Goal: Transaction & Acquisition: Purchase product/service

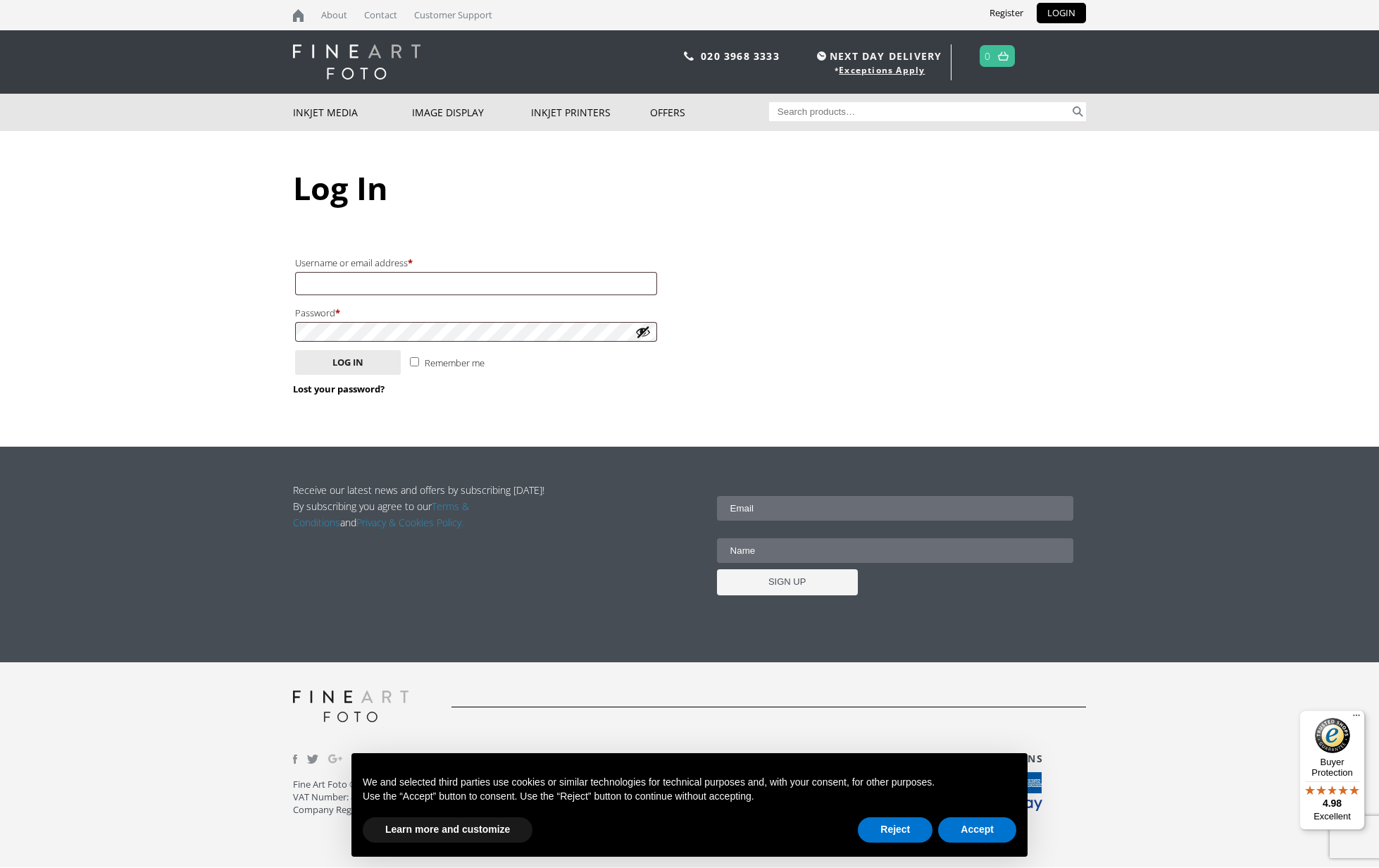
click at [646, 281] on input "Username or email address * Required" at bounding box center [475, 284] width 362 height 23
type input "irenecwalker@hotmail.com"
click at [349, 358] on button "Log in" at bounding box center [348, 363] width 106 height 25
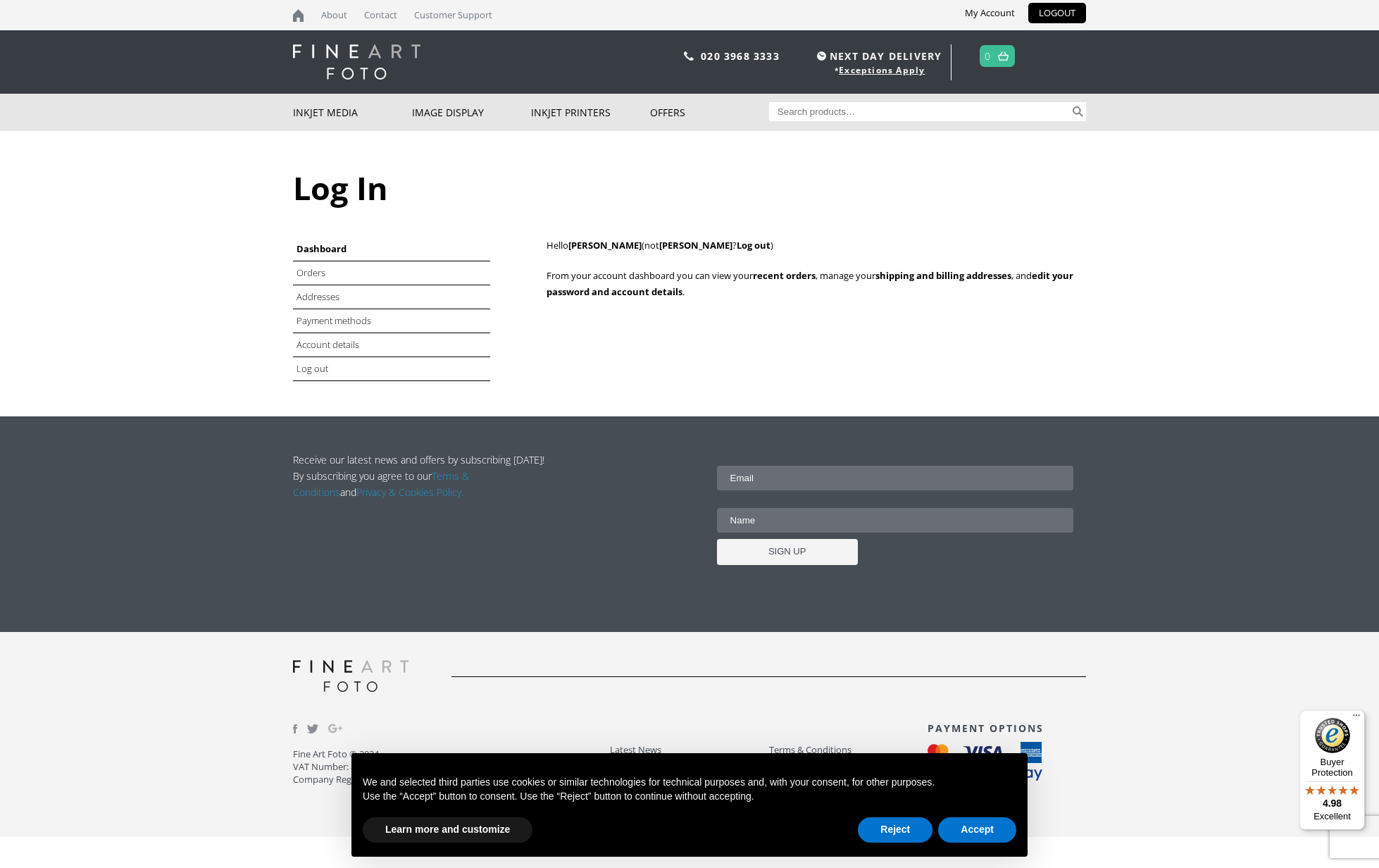
click at [344, 277] on li "Orders" at bounding box center [392, 273] width 198 height 24
click at [317, 271] on link "Orders" at bounding box center [312, 272] width 31 height 13
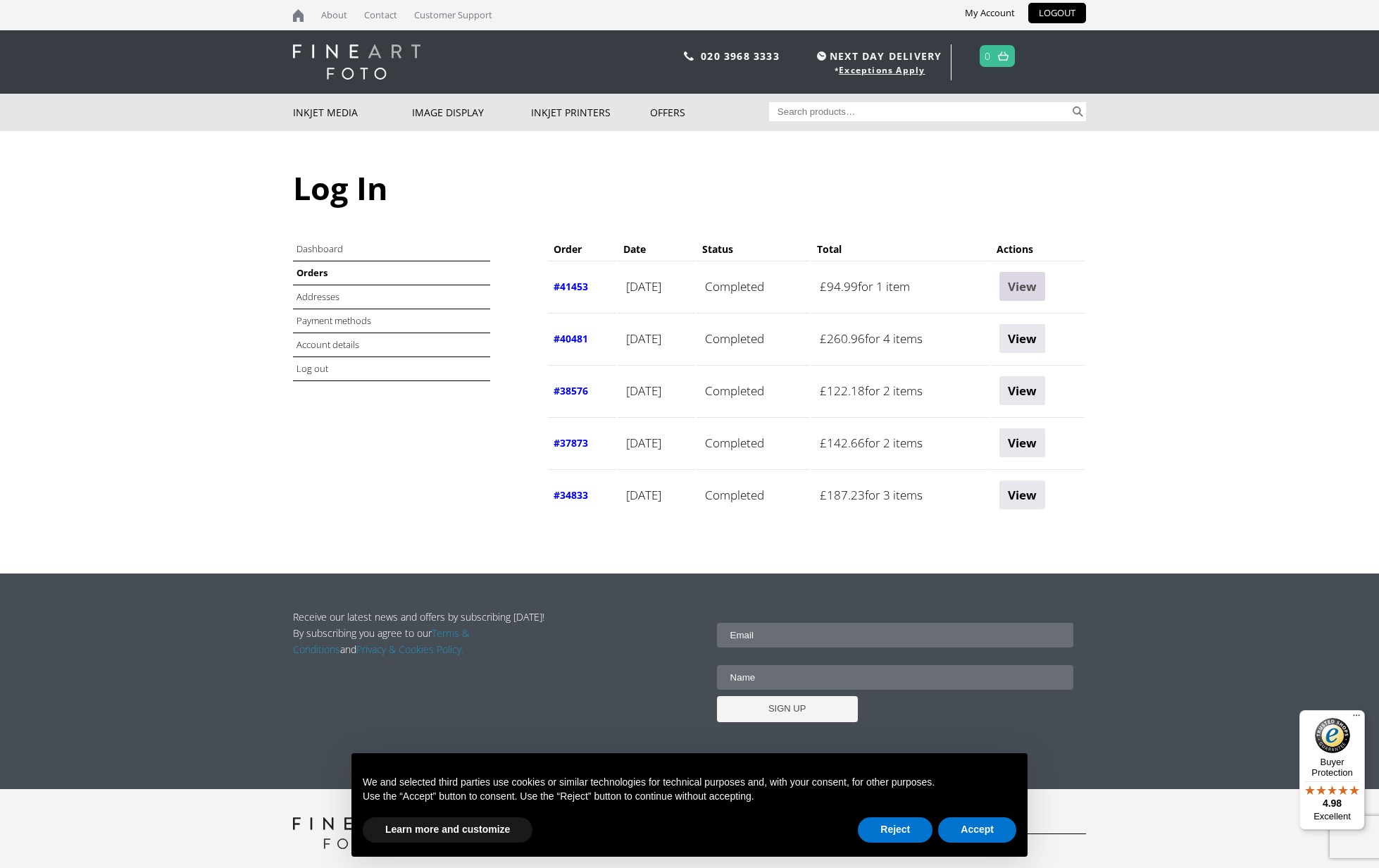
click at [1028, 280] on link "View" at bounding box center [1022, 286] width 45 height 29
click at [1040, 339] on link "View" at bounding box center [1022, 339] width 45 height 29
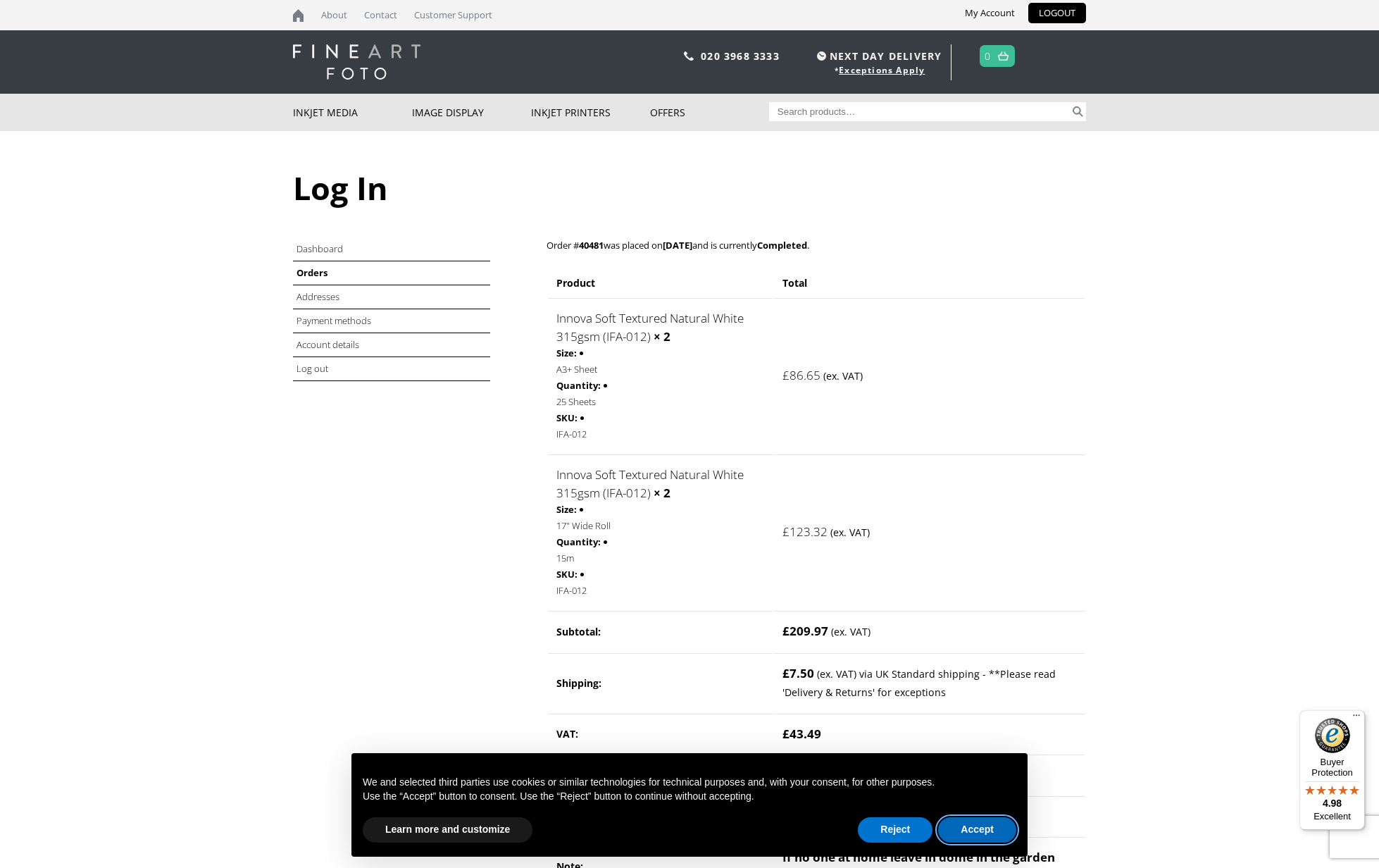
click at [978, 826] on button "Accept" at bounding box center [977, 829] width 78 height 25
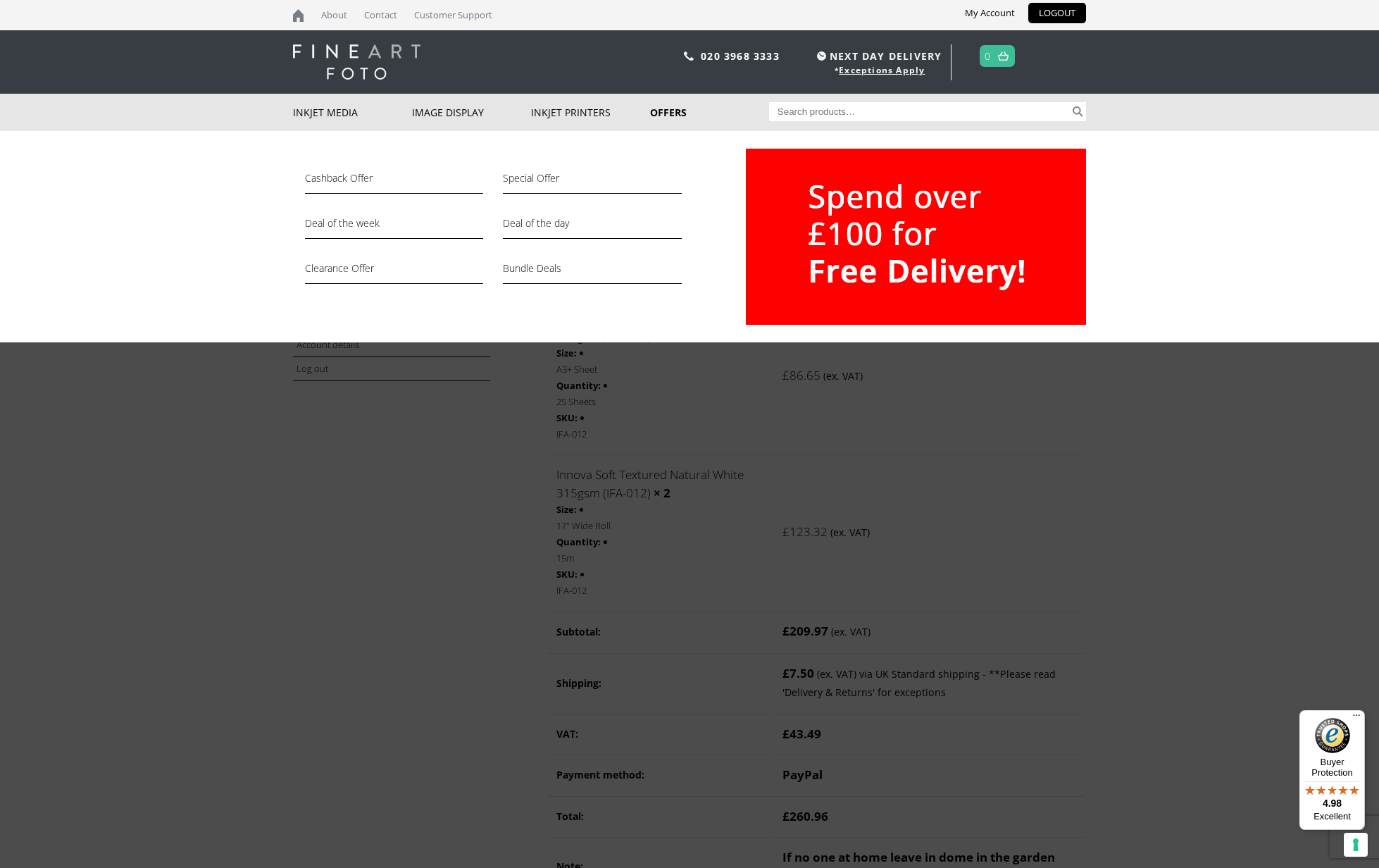
click at [668, 111] on link "Offers" at bounding box center [709, 112] width 119 height 38
click at [543, 224] on link "Deal of the day" at bounding box center [592, 227] width 178 height 24
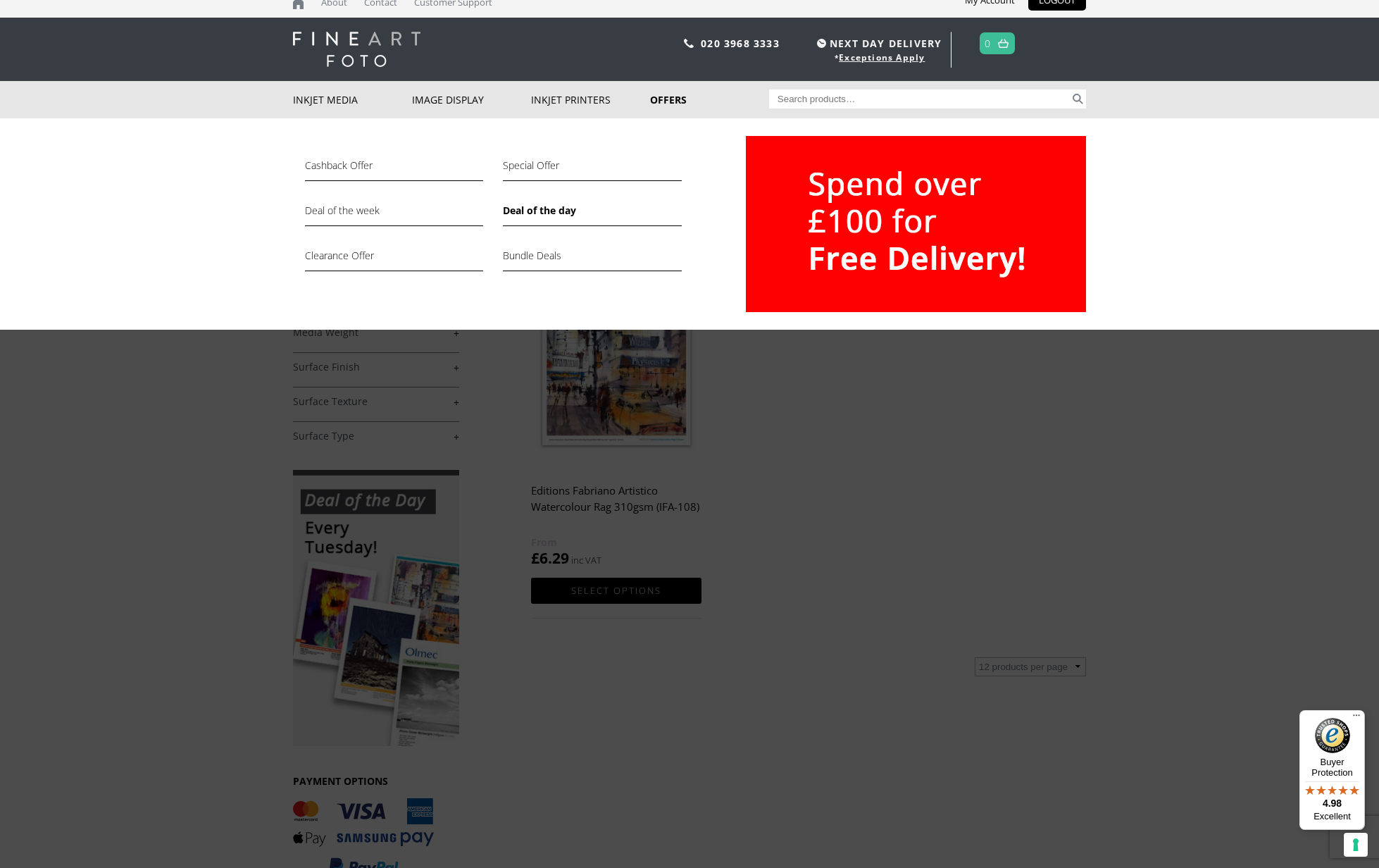
scroll to position [14, 0]
click at [543, 161] on link "Special Offer" at bounding box center [592, 168] width 178 height 24
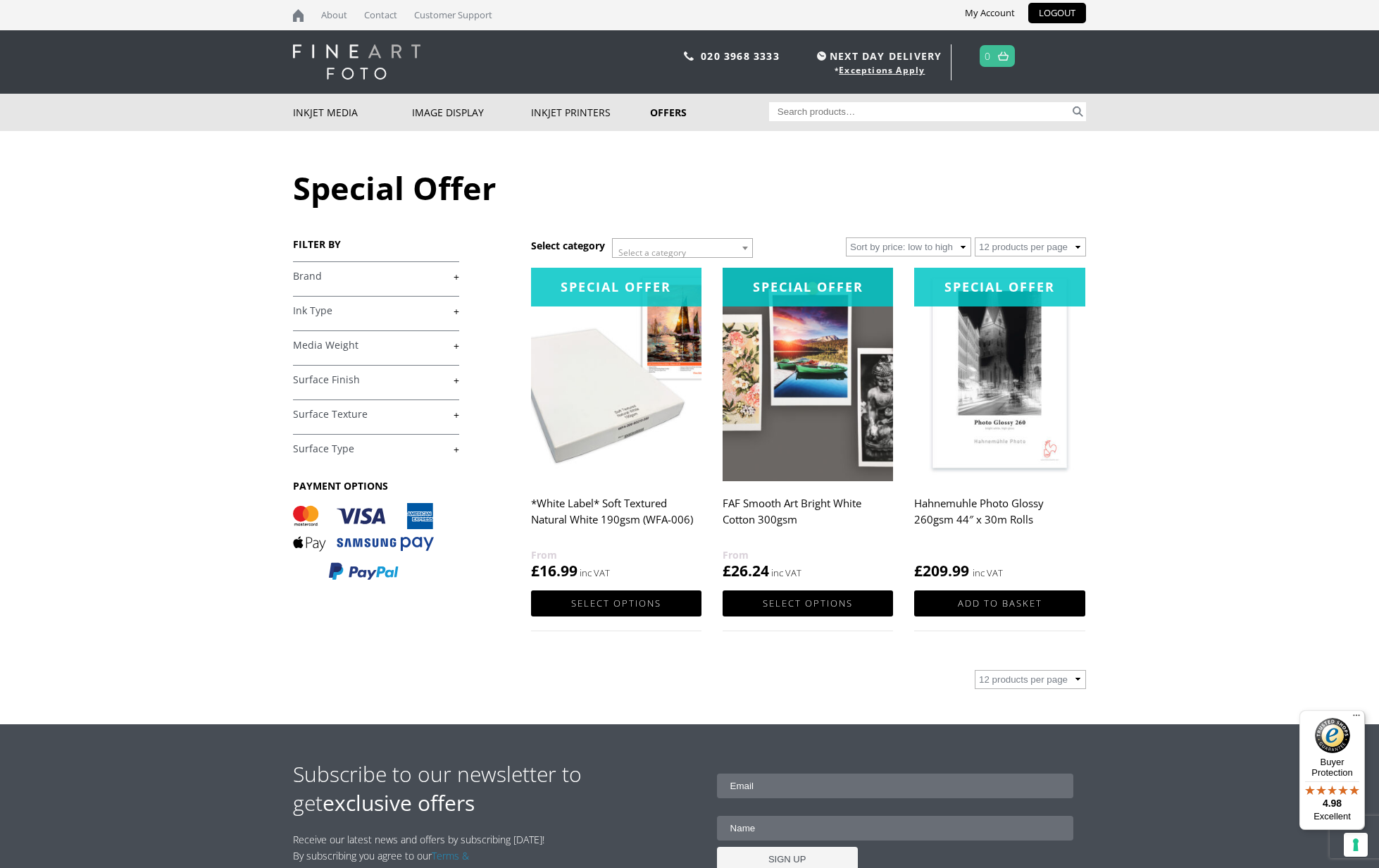
scroll to position [0, 2]
click at [453, 277] on link "+" at bounding box center [376, 277] width 166 height 14
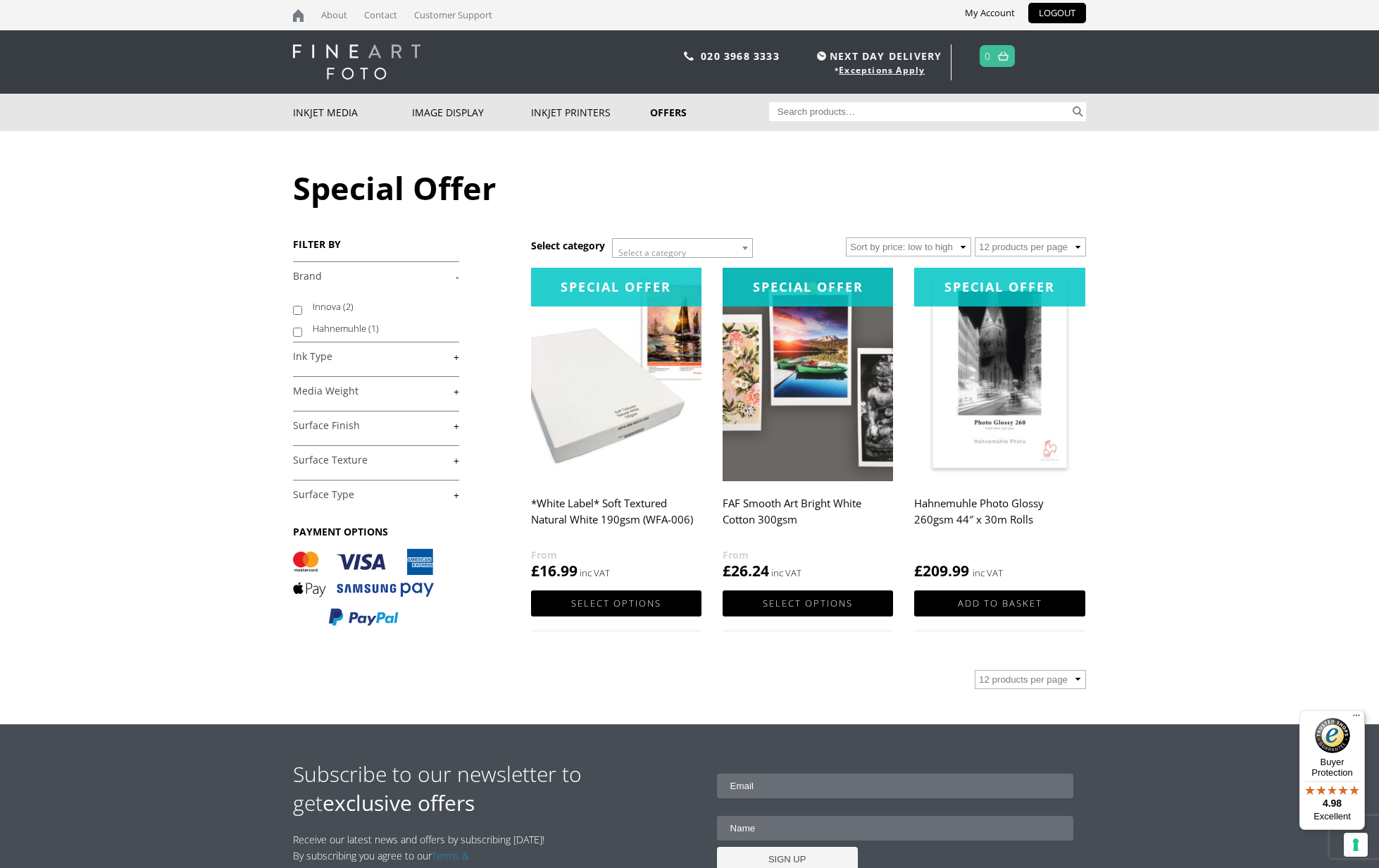
click at [297, 310] on input "Innova (2)" at bounding box center [297, 310] width 9 height 9
checkbox input "true"
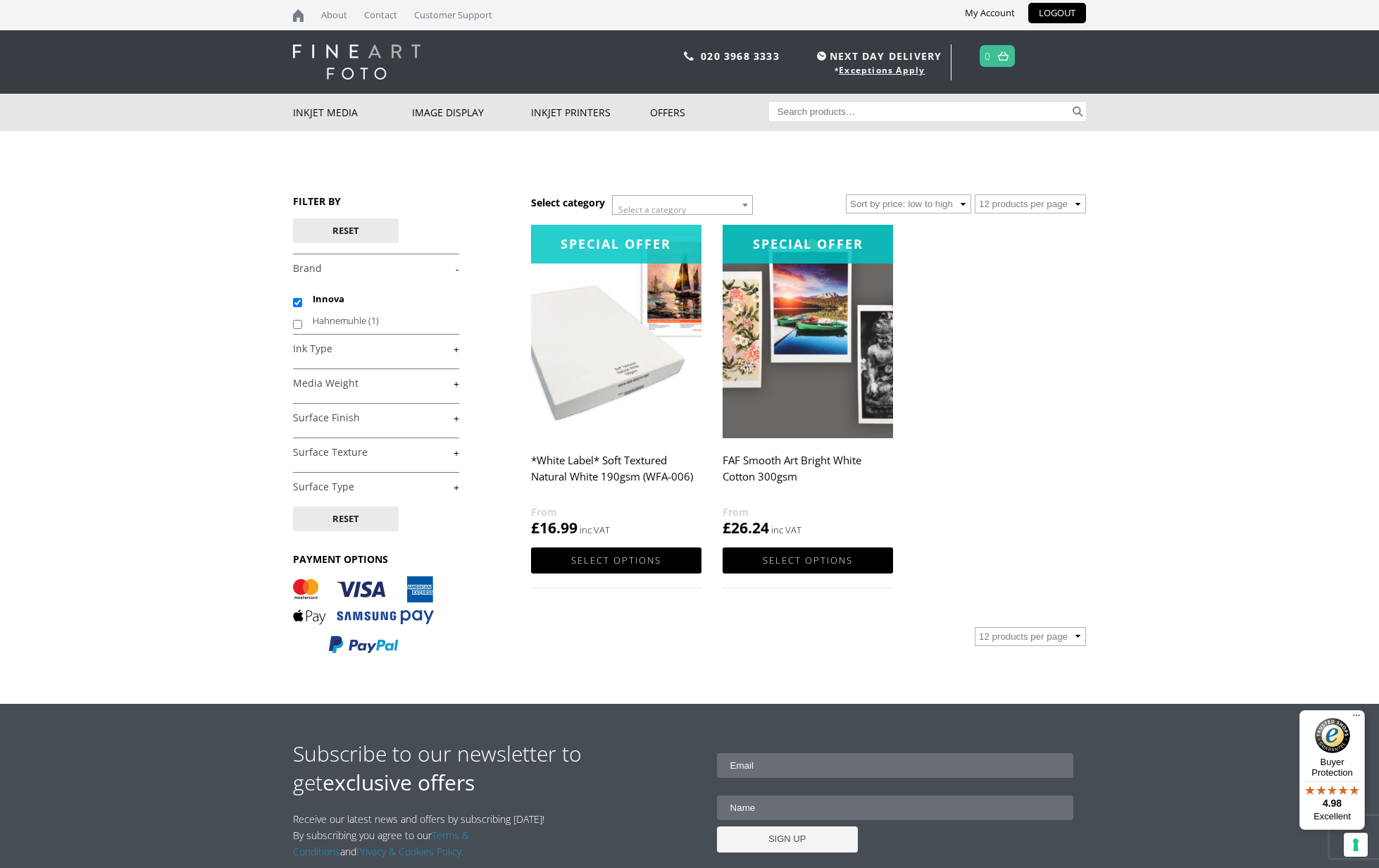
click at [795, 367] on img at bounding box center [808, 331] width 171 height 213
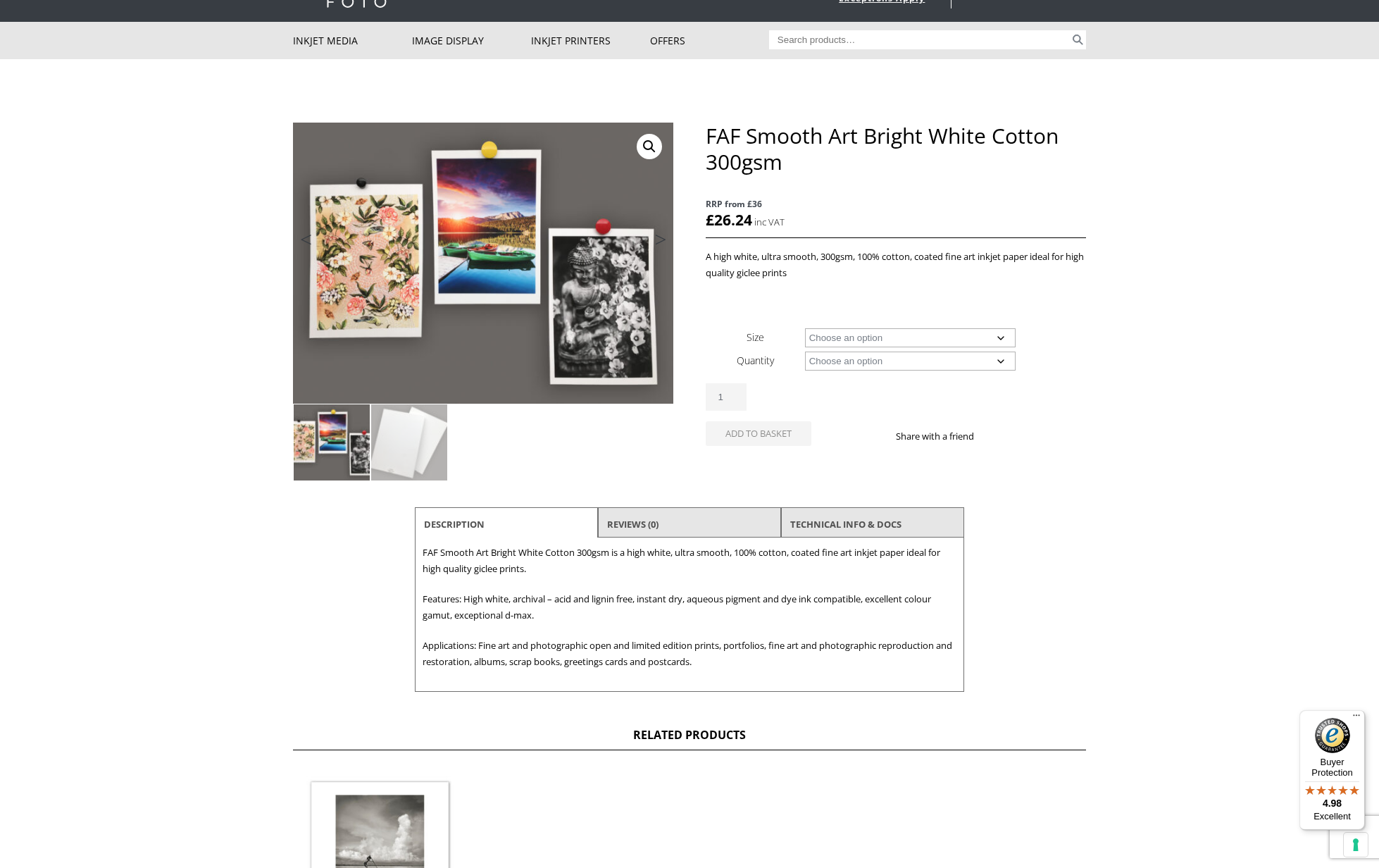
scroll to position [73, 0]
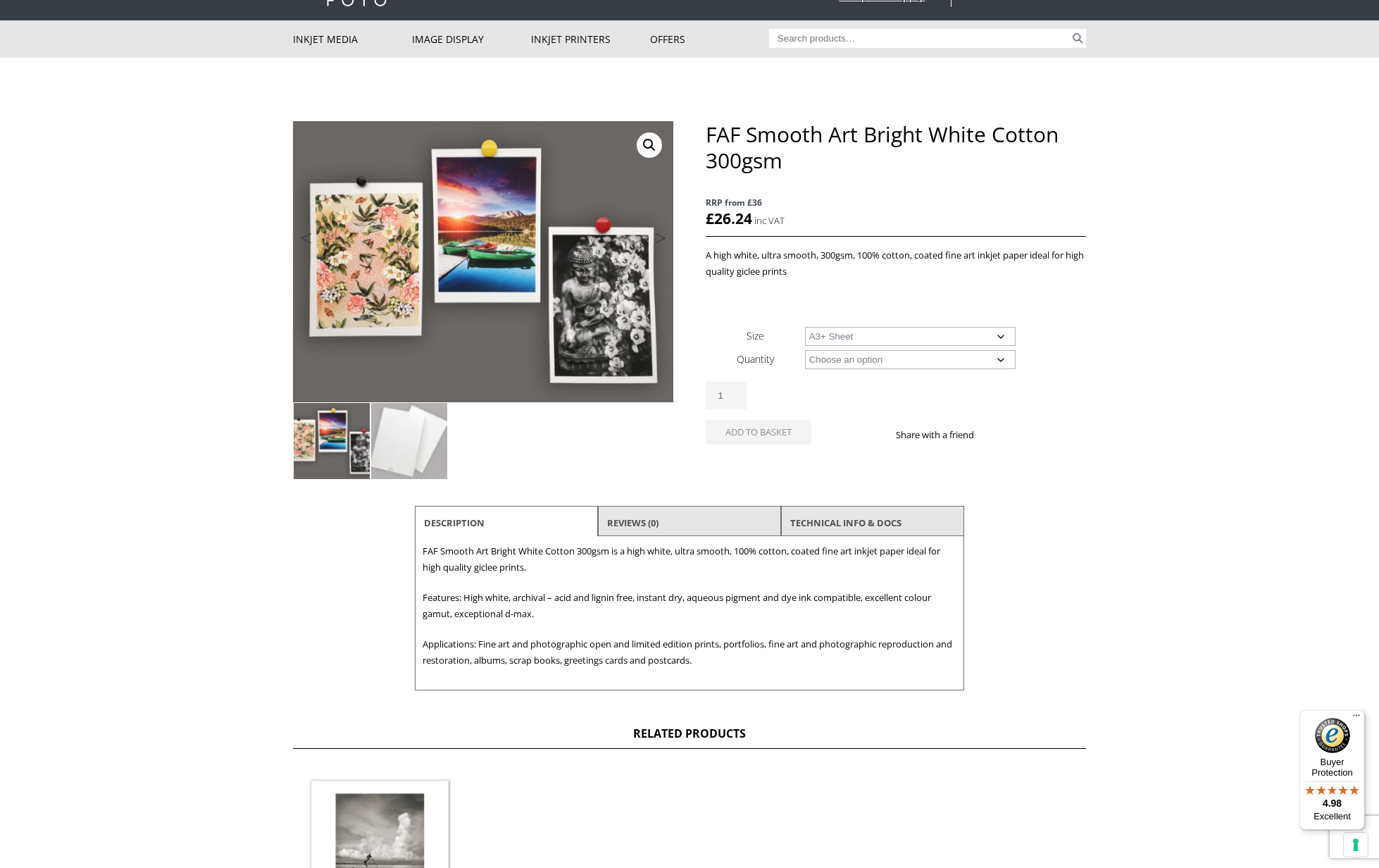
select select "a3-sheet-2"
select select "25-sheets"
select select "a3-sheet-2"
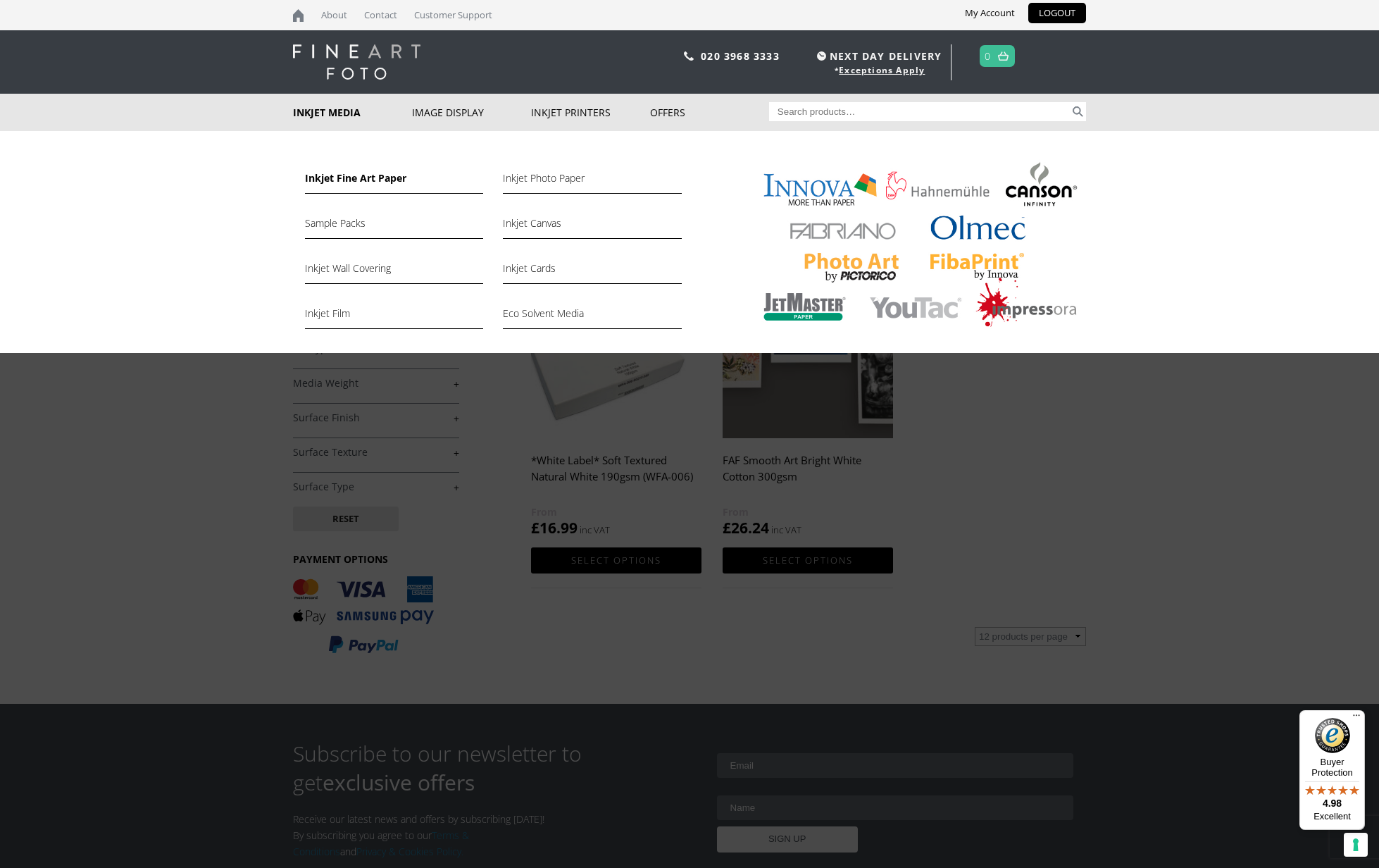
click at [382, 177] on link "Inkjet Fine Art Paper" at bounding box center [393, 181] width 178 height 24
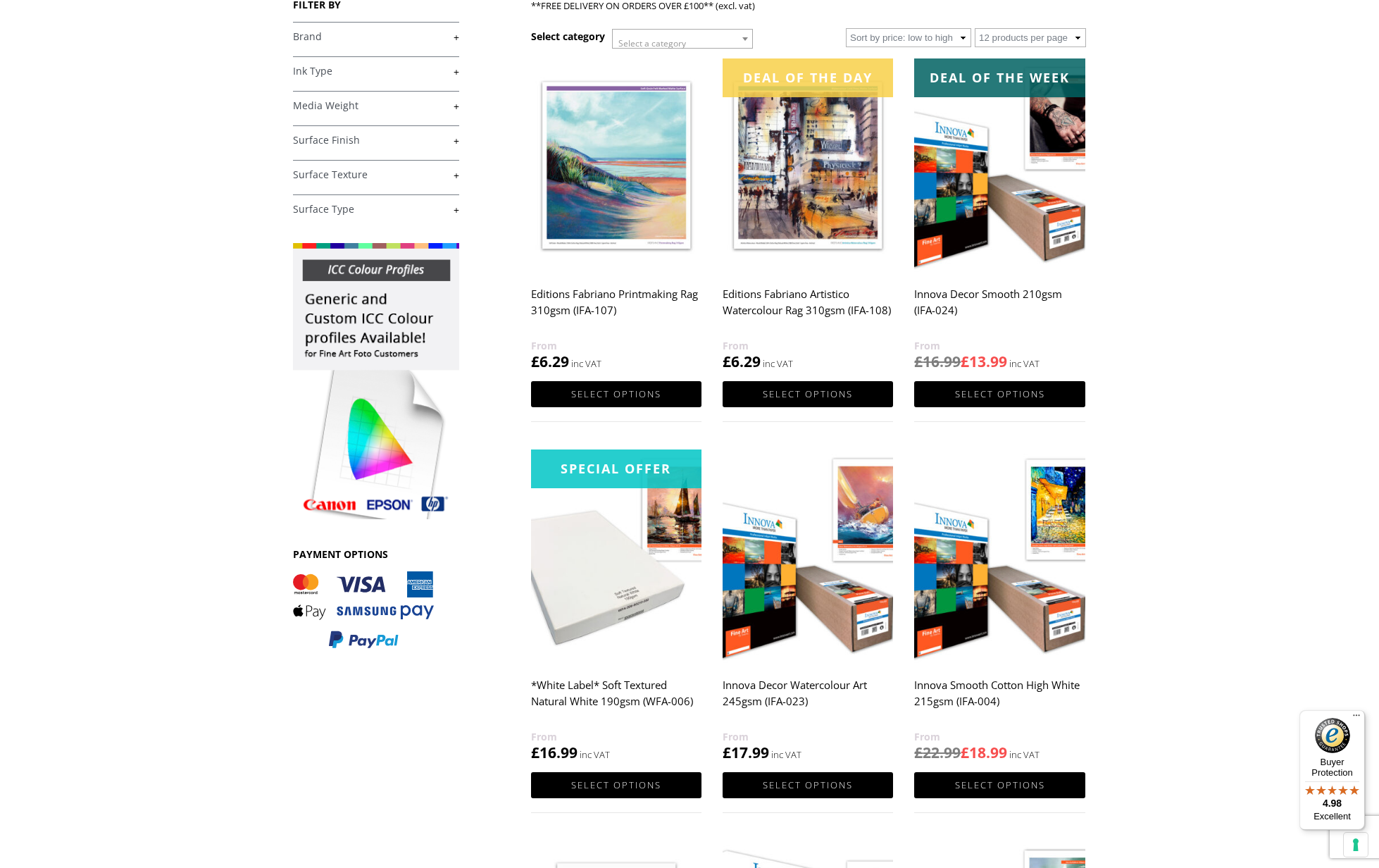
scroll to position [242, 0]
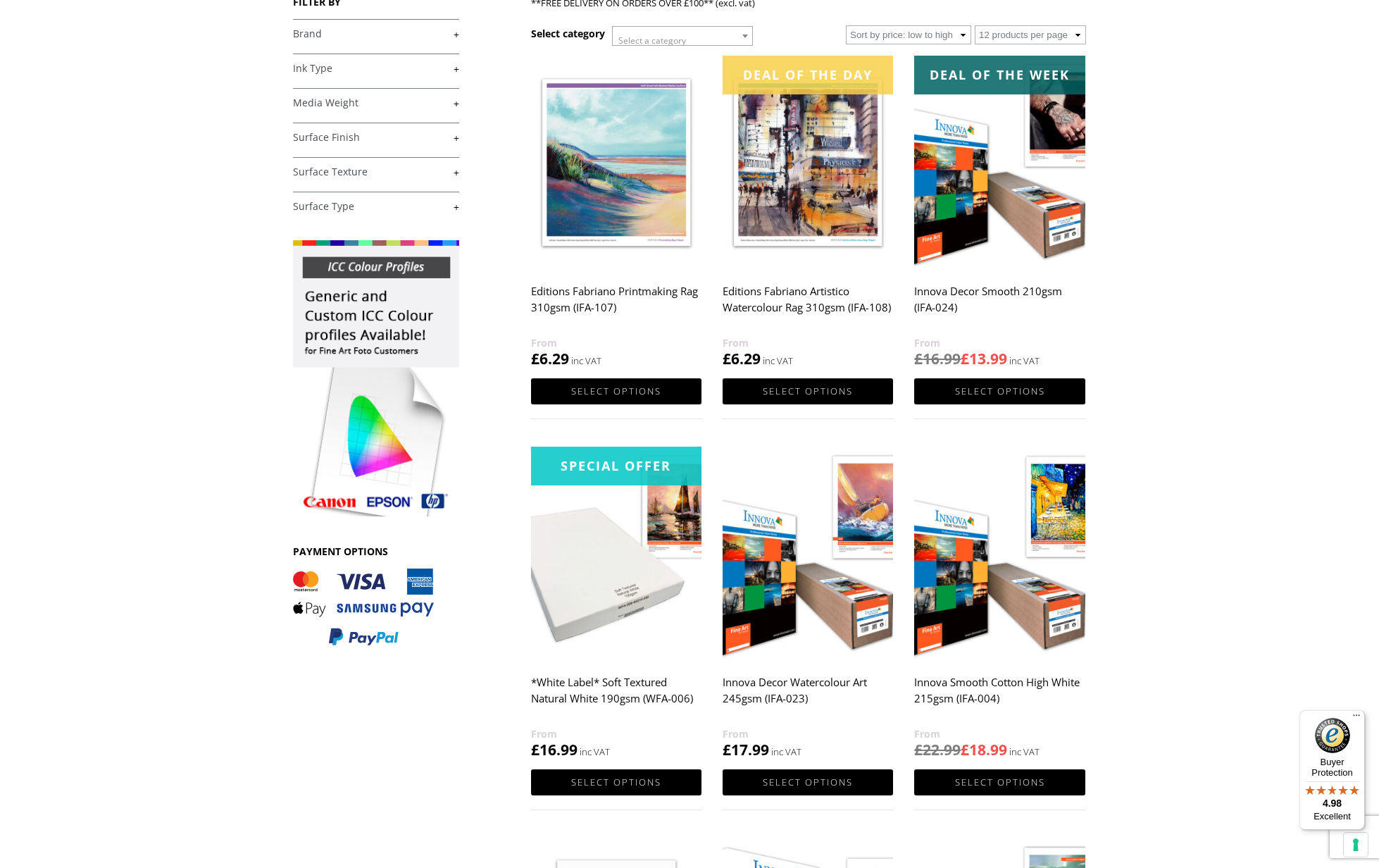
click at [1034, 158] on img at bounding box center [999, 162] width 171 height 213
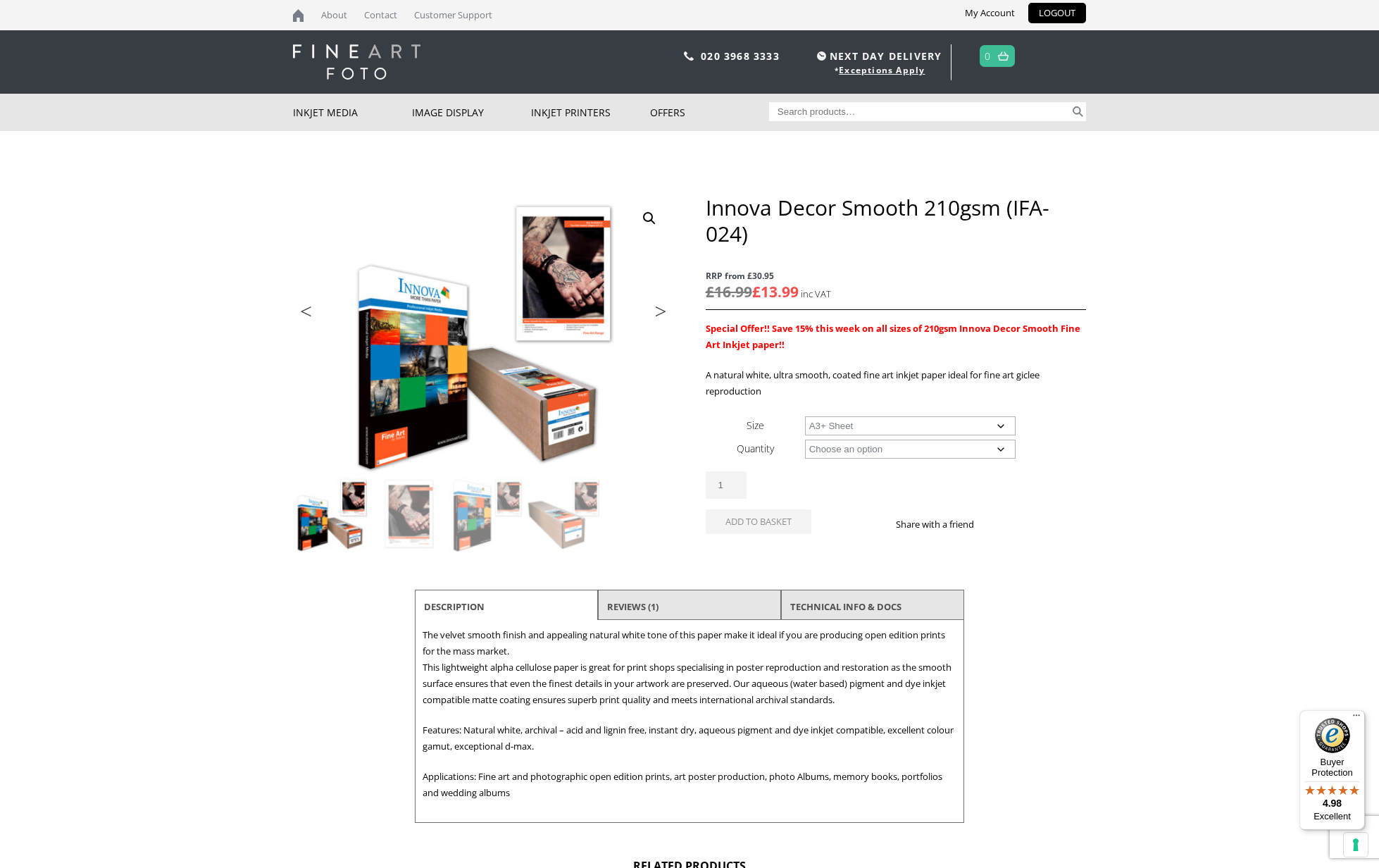
select select "a3-sheet-2"
select select "25-sheets"
select select "a3-sheet-2"
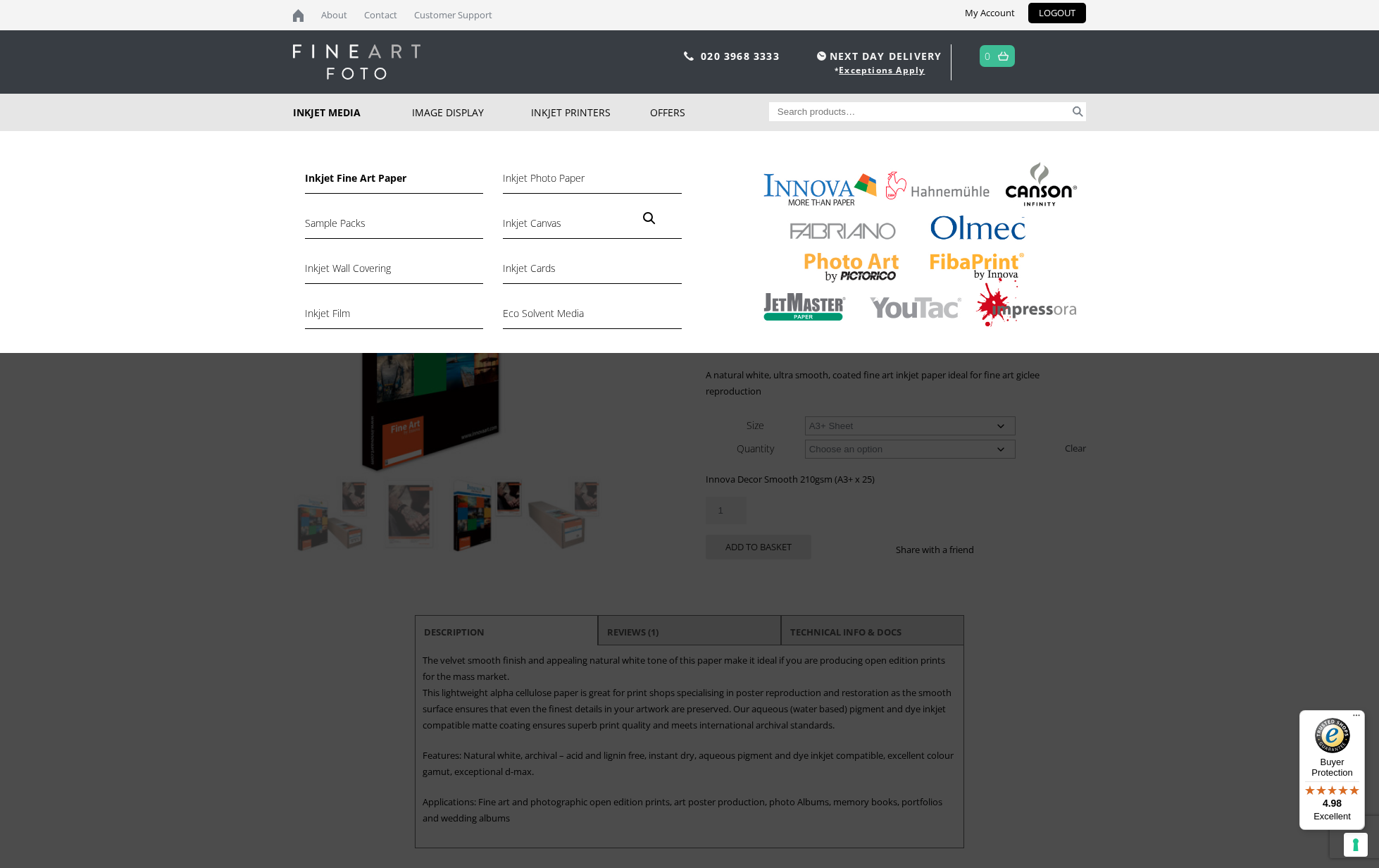
click at [362, 176] on link "Inkjet Fine Art Paper" at bounding box center [393, 181] width 178 height 24
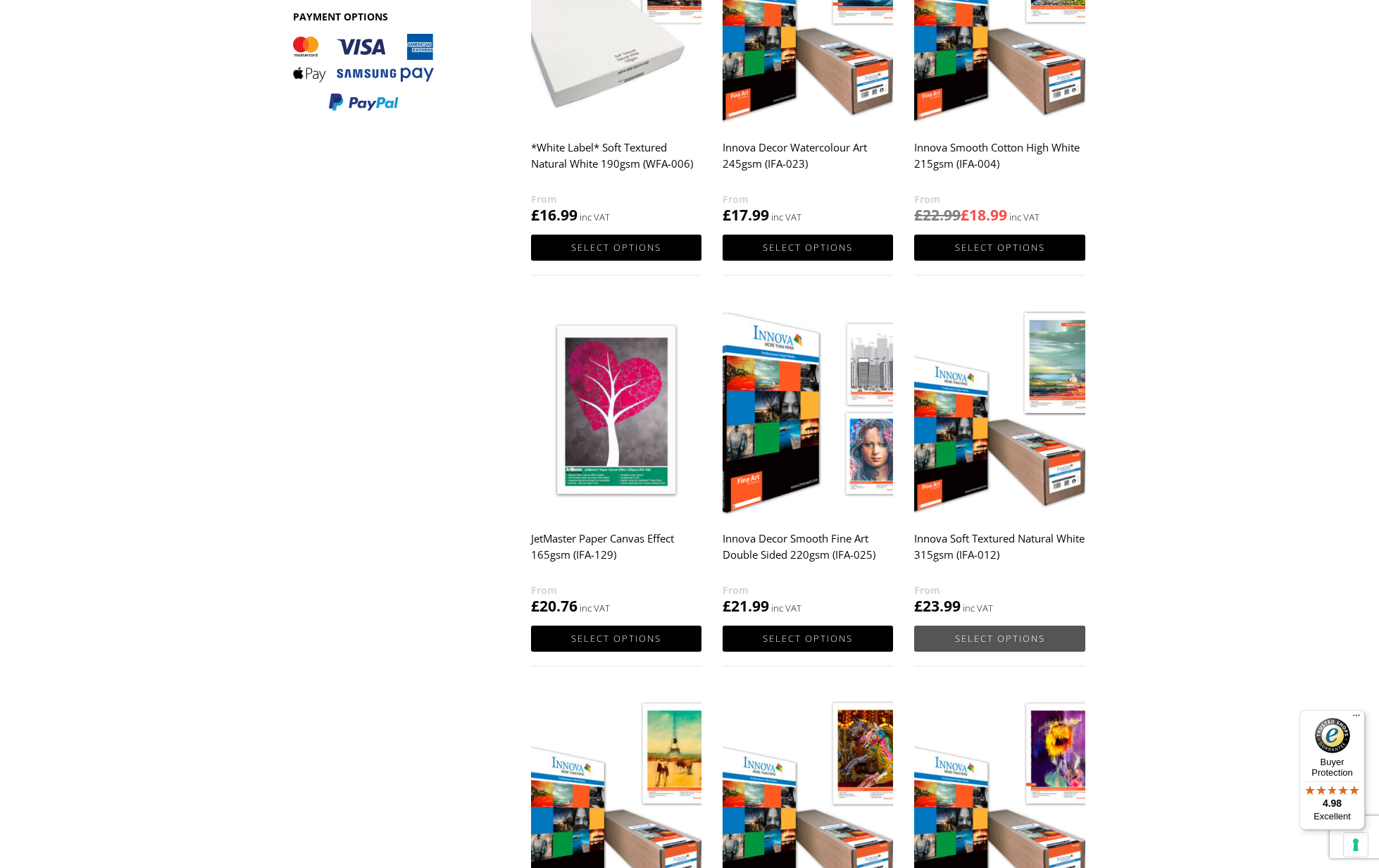
scroll to position [777, 1]
click at [1023, 633] on link "Select options" at bounding box center [999, 638] width 171 height 26
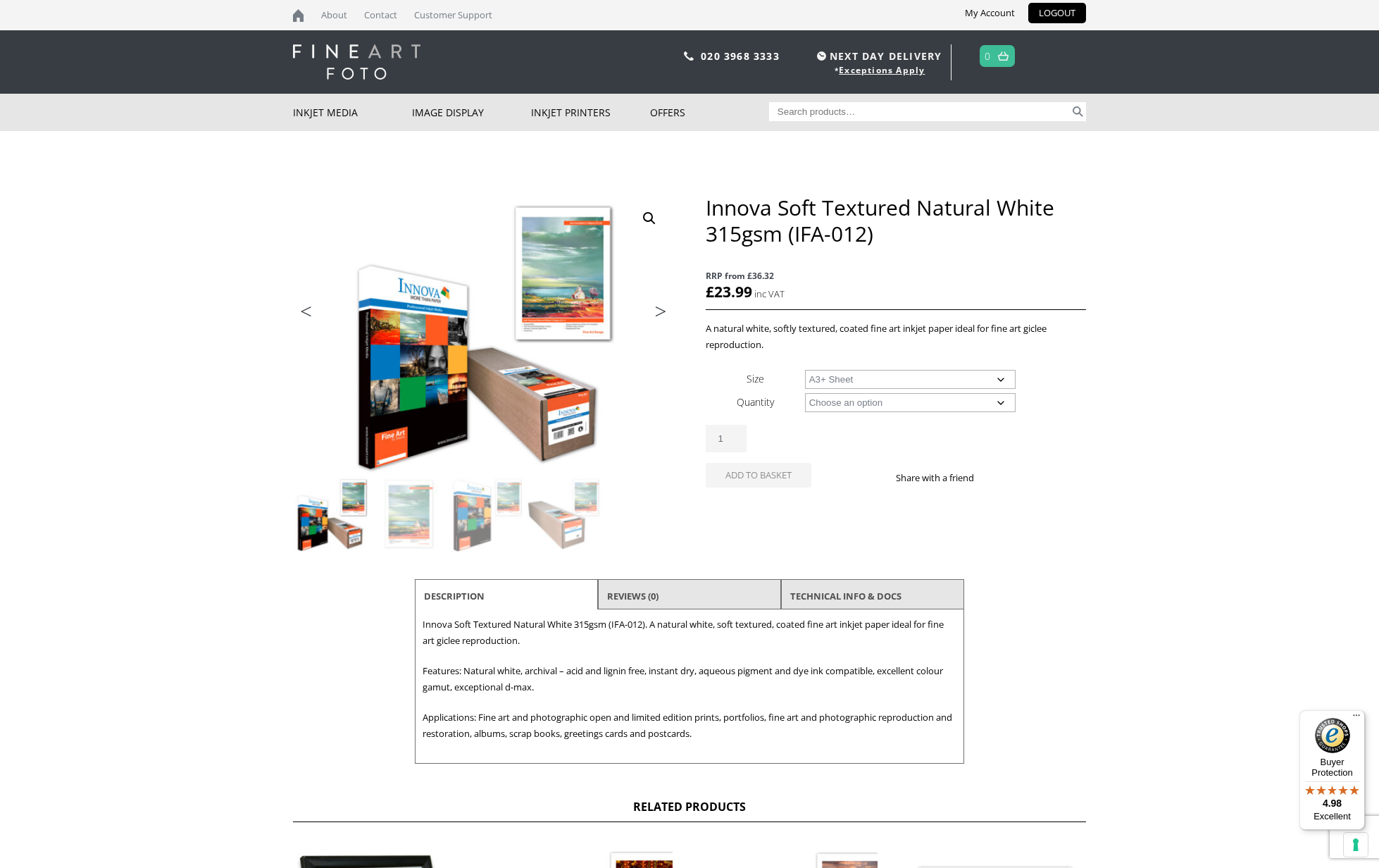
select select "a3-sheet-2"
select select "25-sheets"
select select "a3-sheet-2"
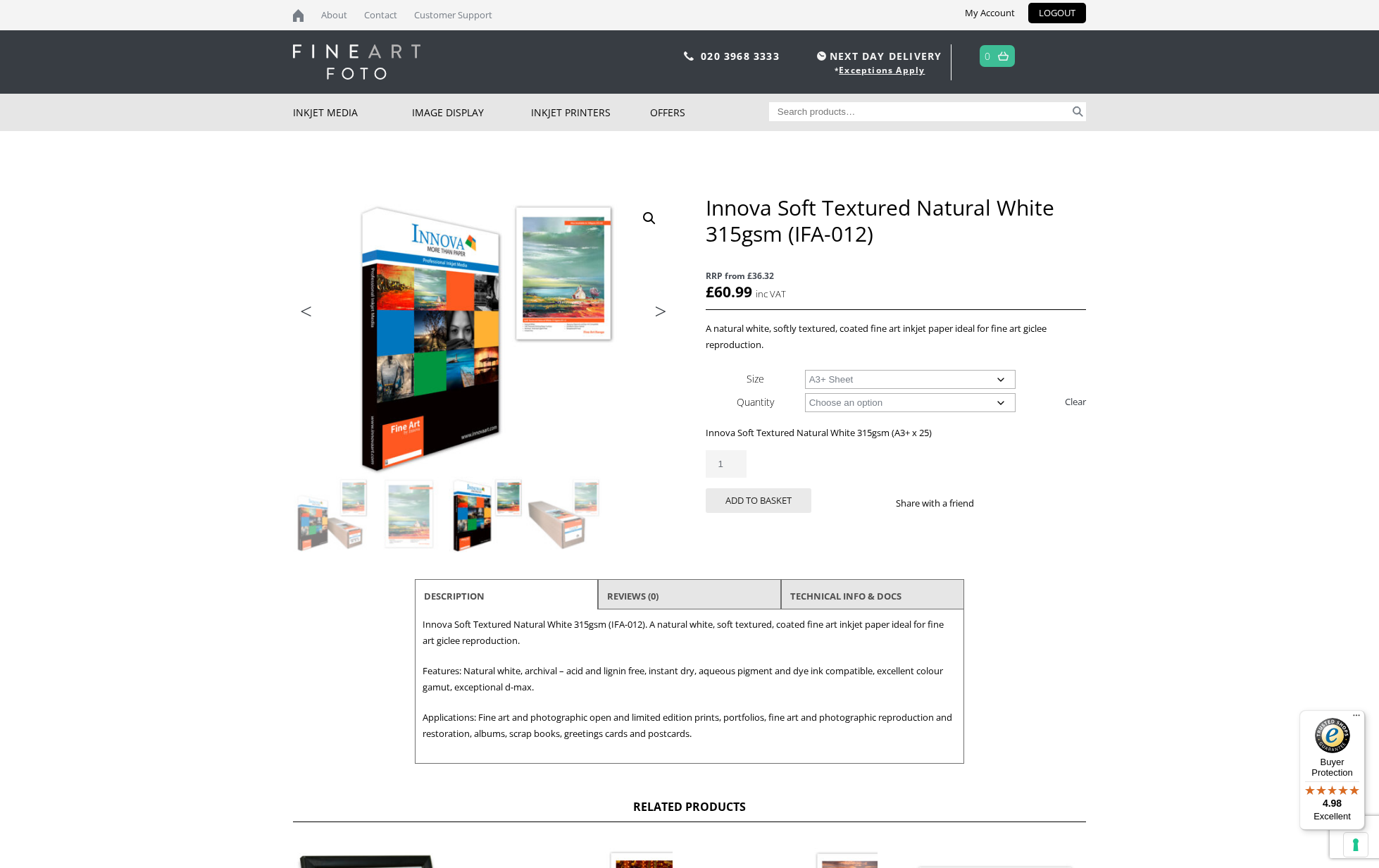
type input "2"
click at [731, 459] on input "2" at bounding box center [726, 464] width 41 height 27
click at [779, 498] on button "Add to basket" at bounding box center [759, 501] width 106 height 25
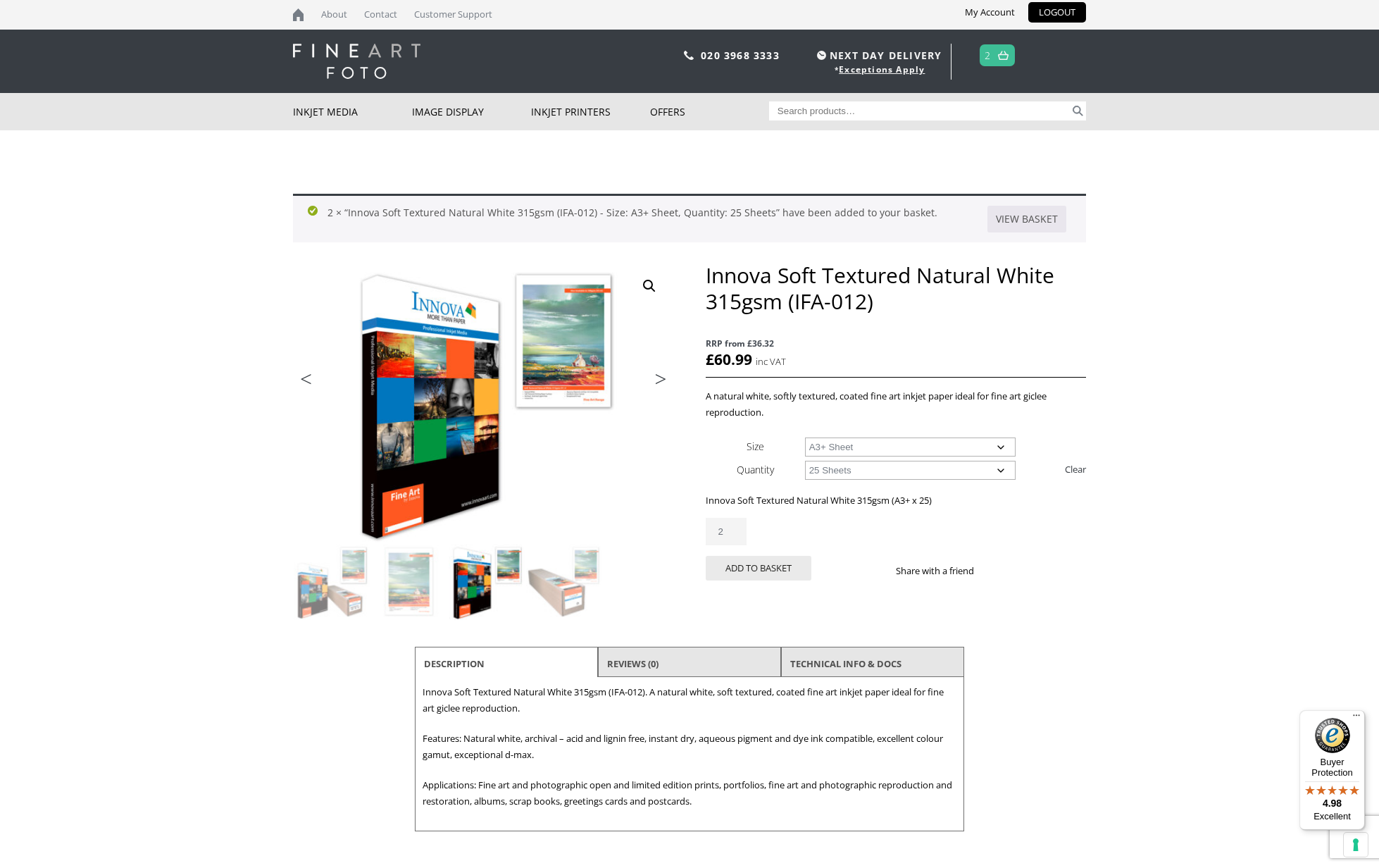
click at [997, 54] on link at bounding box center [1004, 55] width 17 height 20
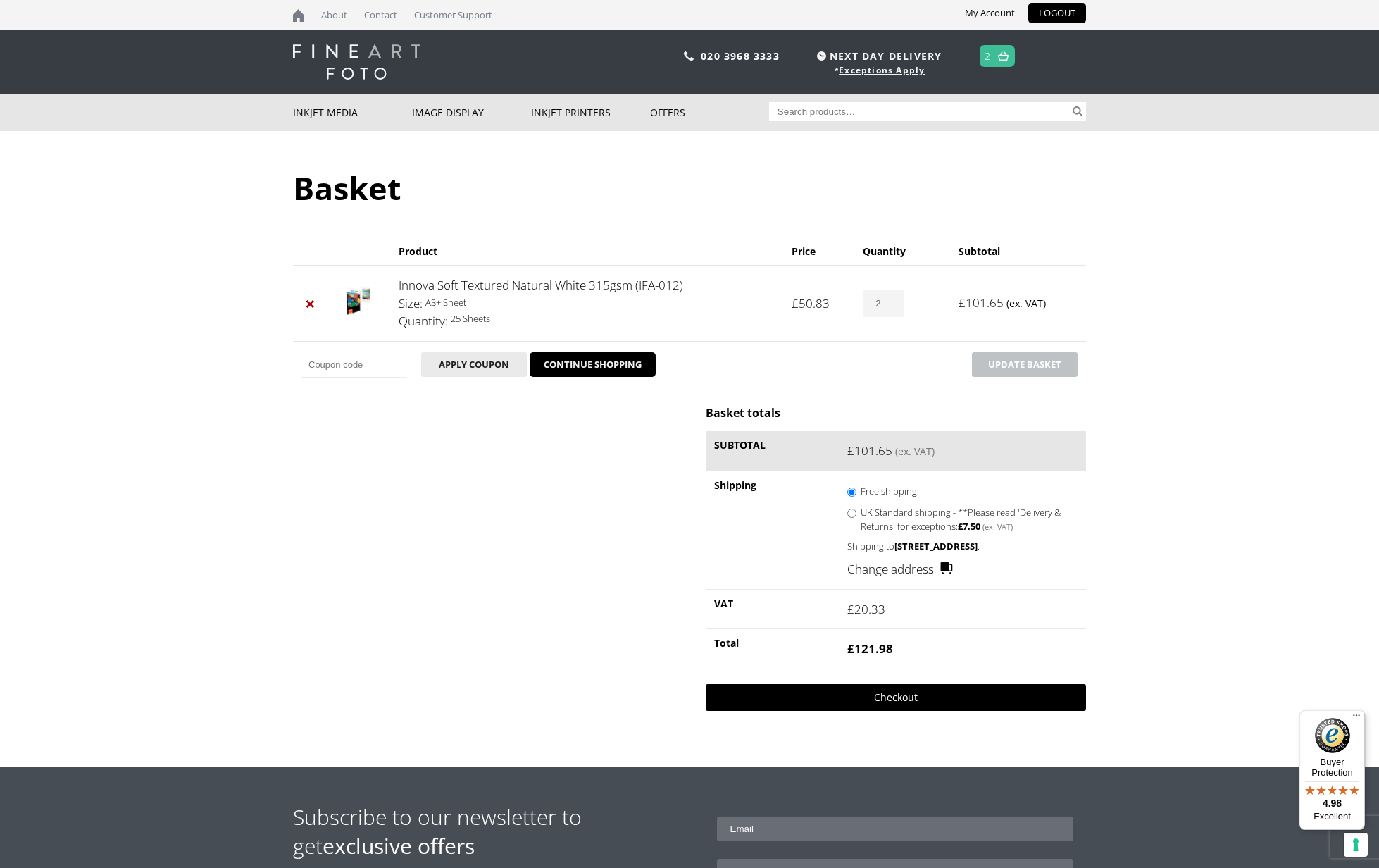
scroll to position [1, 0]
click at [905, 707] on link "Checkout" at bounding box center [896, 697] width 380 height 27
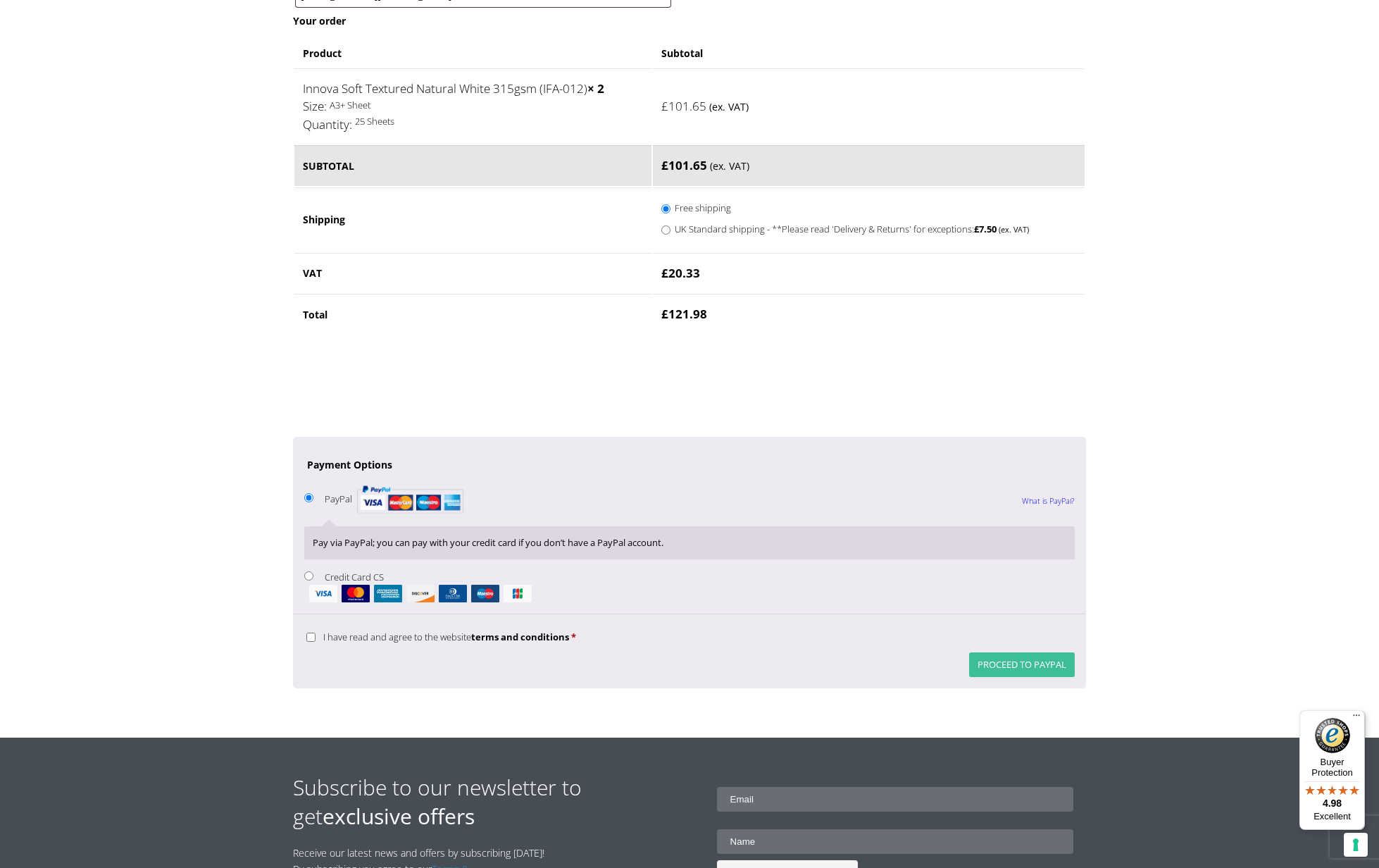
scroll to position [786, 1]
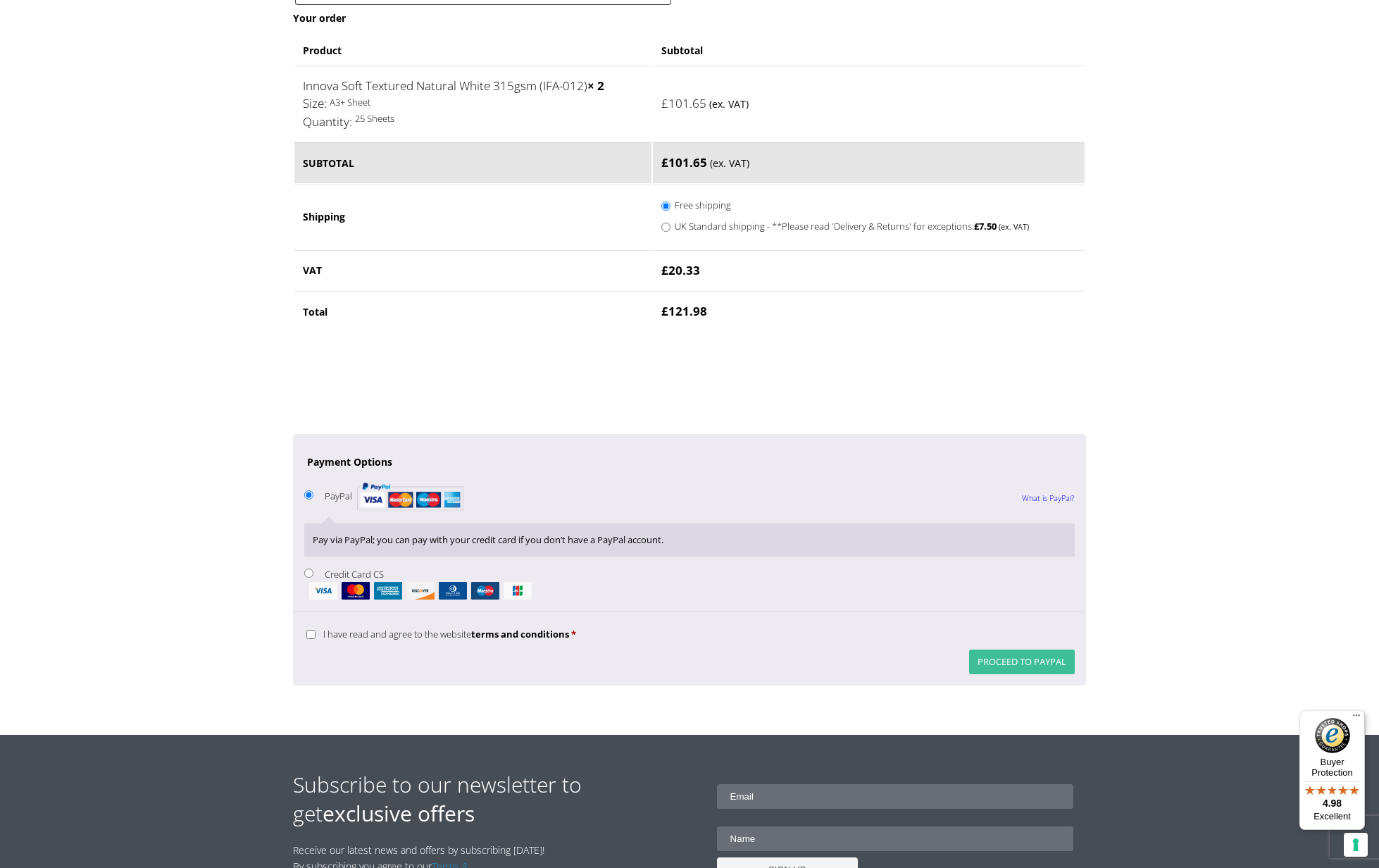
click at [1027, 650] on button "Proceed to PayPal" at bounding box center [1022, 663] width 106 height 25
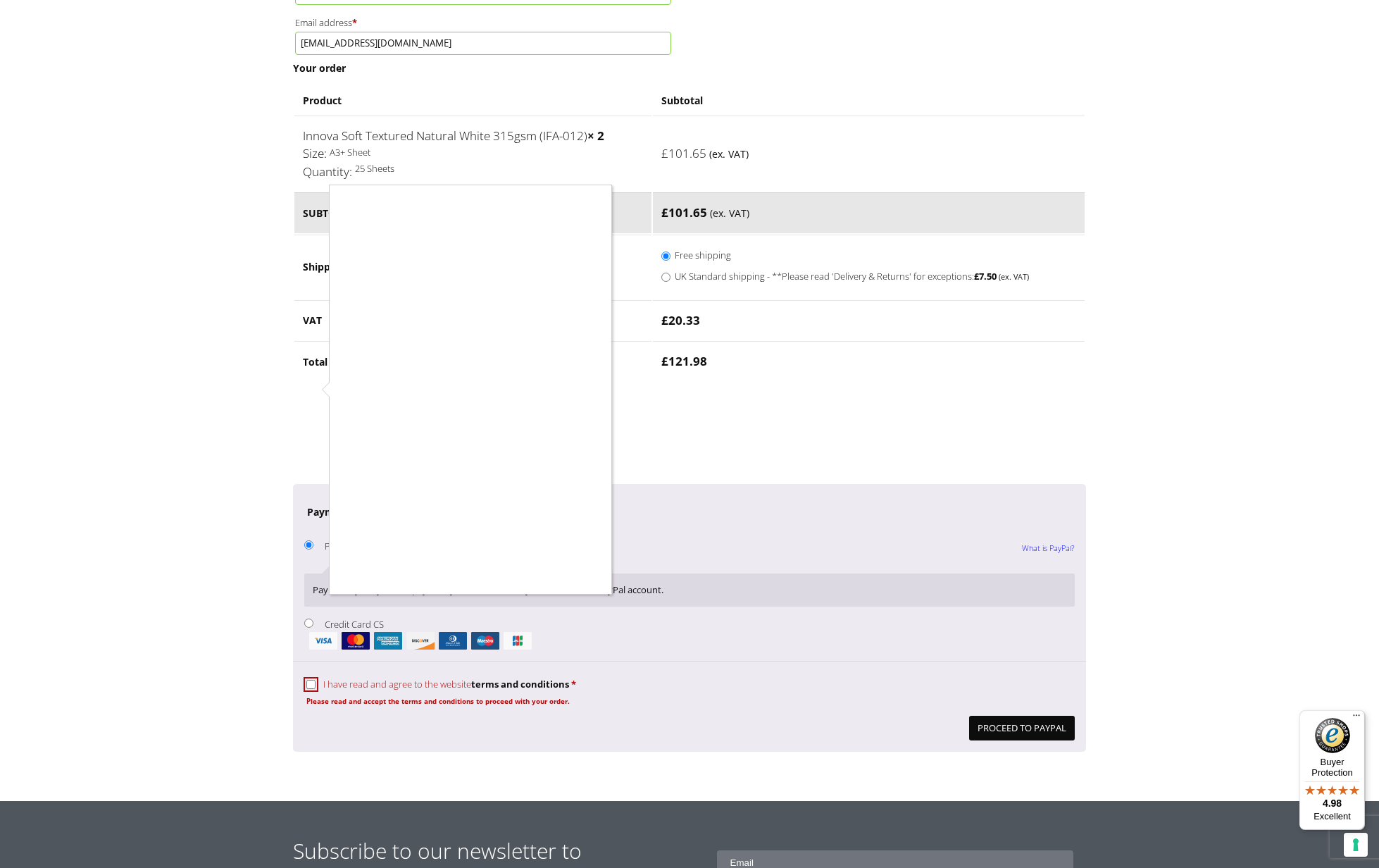
scroll to position [796, 0]
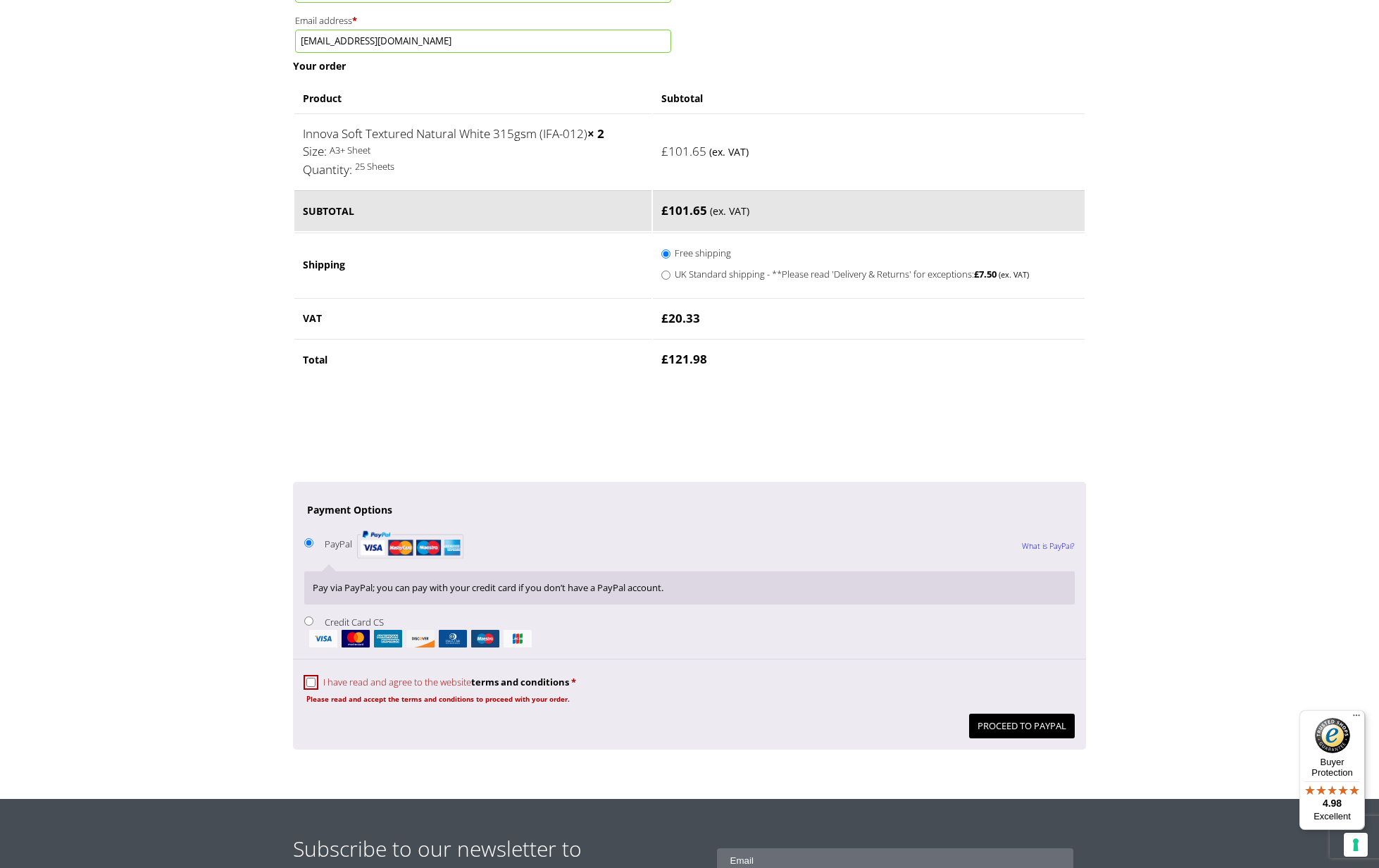
click at [315, 676] on label "I have read and agree to the website terms and conditions *" at bounding box center [442, 682] width 270 height 13
click at [315, 678] on input "I have read and agree to the website terms and conditions *" at bounding box center [311, 682] width 9 height 9
checkbox input "true"
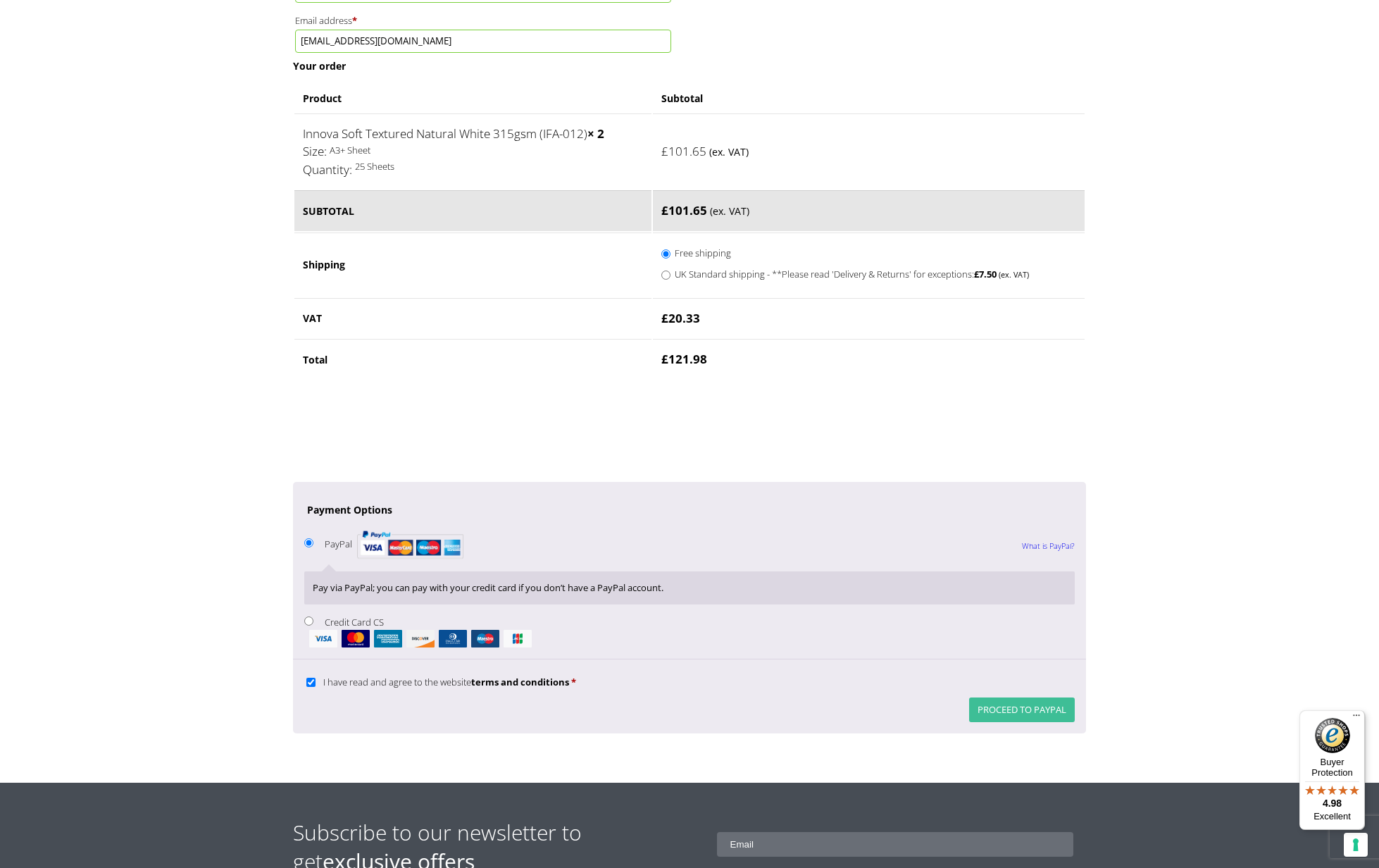
click at [1044, 697] on button "Proceed to PayPal" at bounding box center [1022, 710] width 106 height 25
